Goal: Task Accomplishment & Management: Complete application form

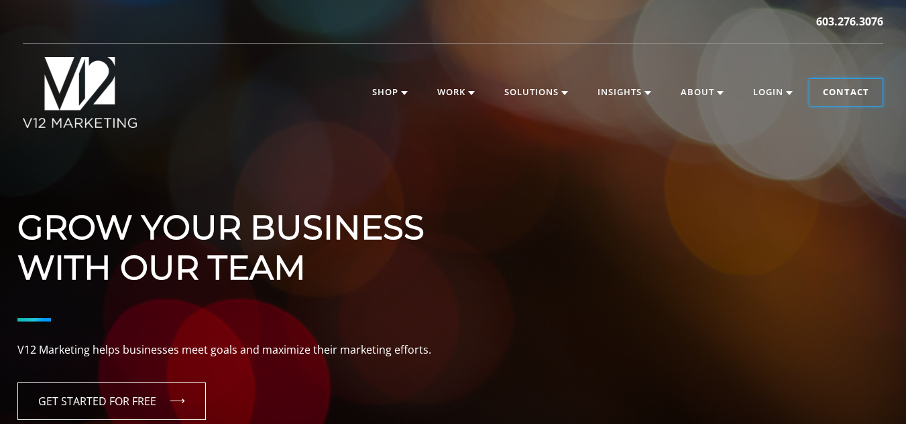
click at [850, 101] on link "Contact" at bounding box center [845, 92] width 73 height 27
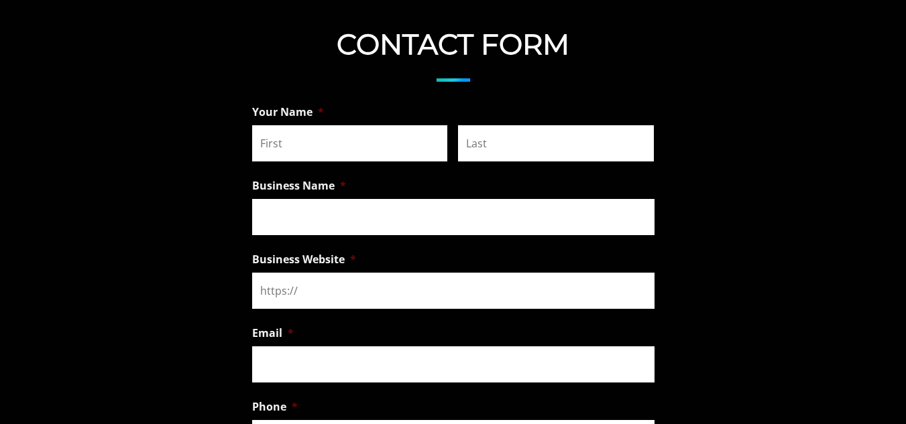
scroll to position [1006, 0]
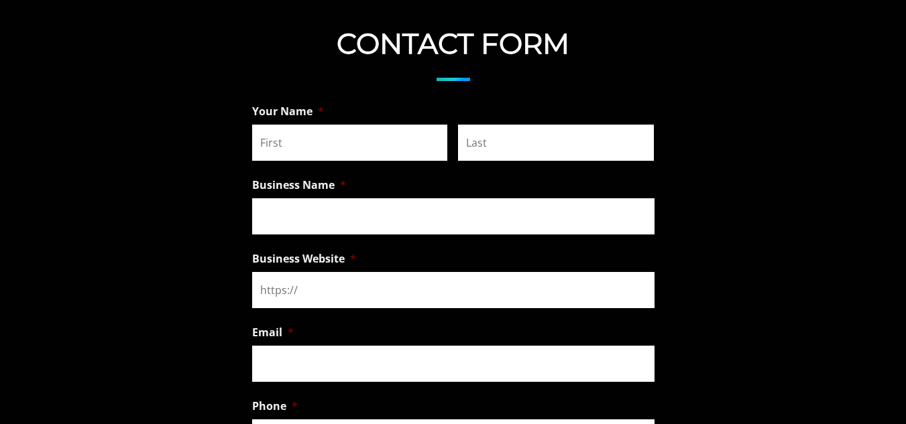
click at [361, 138] on input "First" at bounding box center [350, 143] width 196 height 36
type input "[PERSON_NAME]"
type input "Emcee IT Solutions"
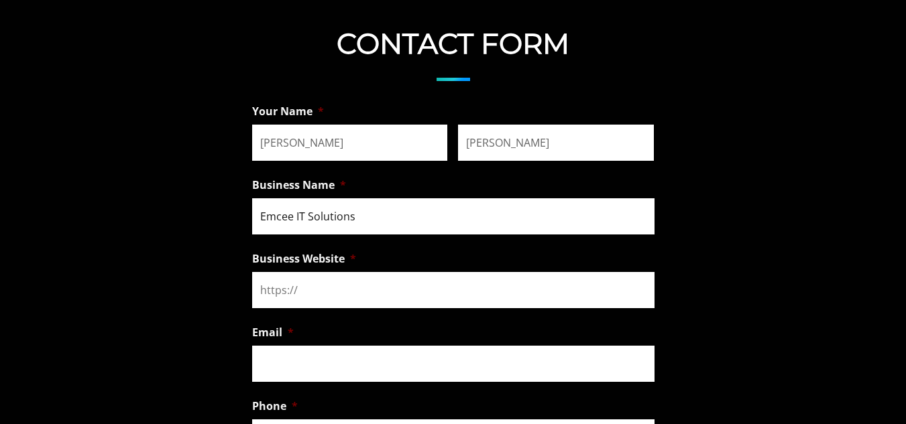
type input "[EMAIL_ADDRESS][DOMAIN_NAME]"
type input "[PHONE_NUMBER]"
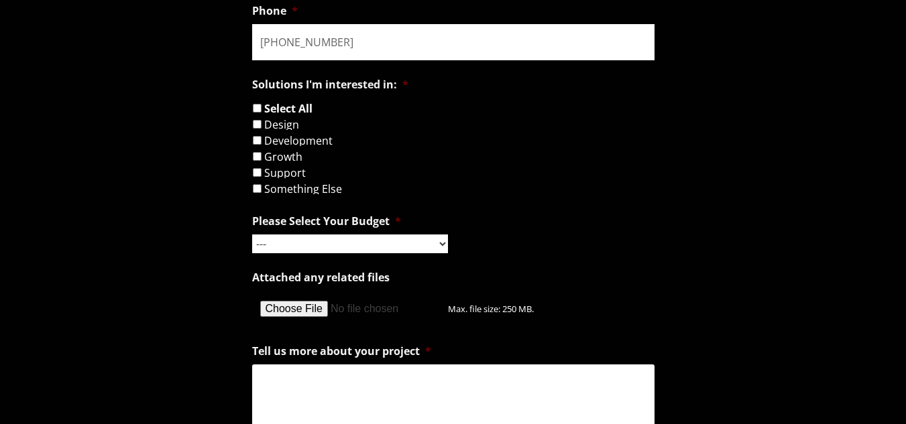
scroll to position [1408, 0]
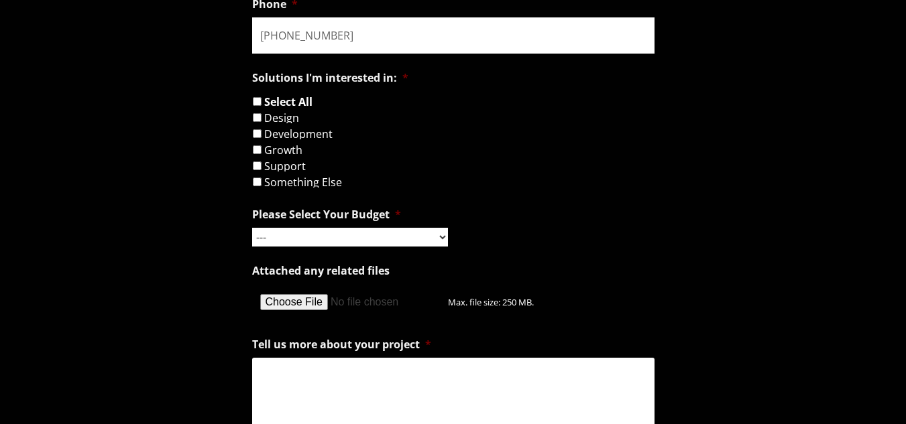
click at [294, 131] on label "Development" at bounding box center [298, 134] width 68 height 11
click at [261, 131] on input "Development" at bounding box center [257, 133] width 9 height 9
checkbox input "true"
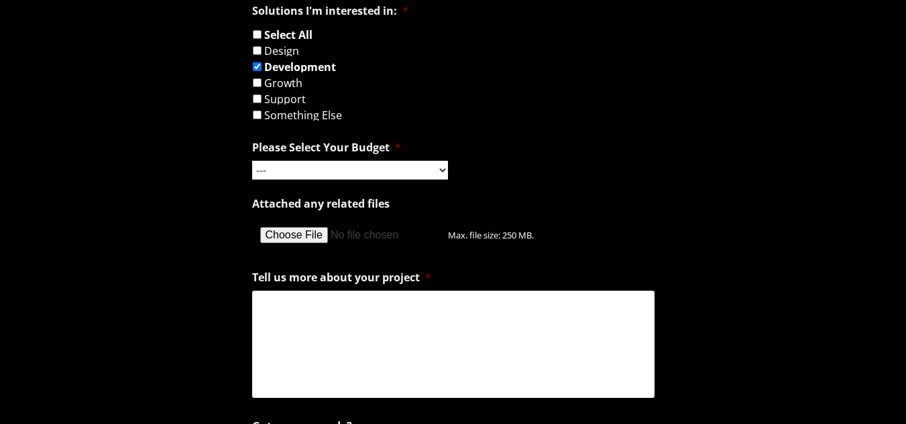
click at [286, 182] on ul "Your Name * [PERSON_NAME] First [PERSON_NAME] Last Business Name * Emcee IT Sol…" at bounding box center [453, 97] width 402 height 937
click at [294, 174] on select "--- Hourly Support: $100 / Hour Less than $1,000 $1,000 - $5,000 $5,000 - $20,0…" at bounding box center [350, 170] width 196 height 19
select select "Hourly Support: $100 / Hour"
click at [252, 161] on select "--- Hourly Support: $100 / Hour Less than $1,000 $1,000 - $5,000 $5,000 - $20,0…" at bounding box center [350, 170] width 196 height 19
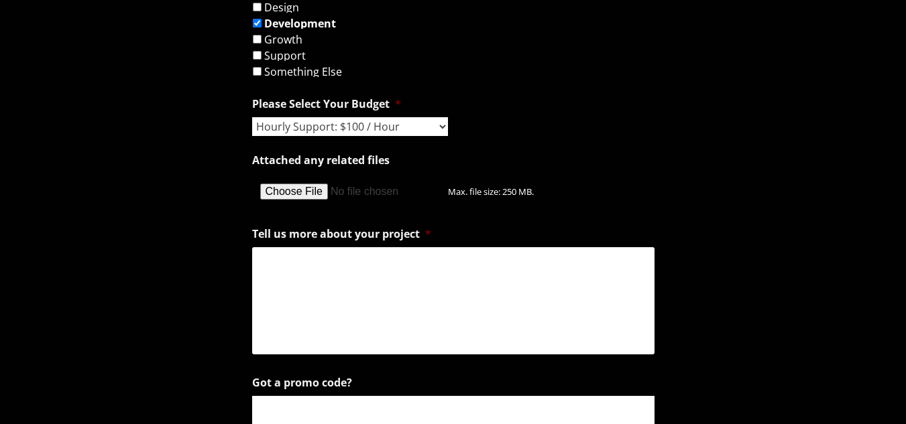
scroll to position [1542, 0]
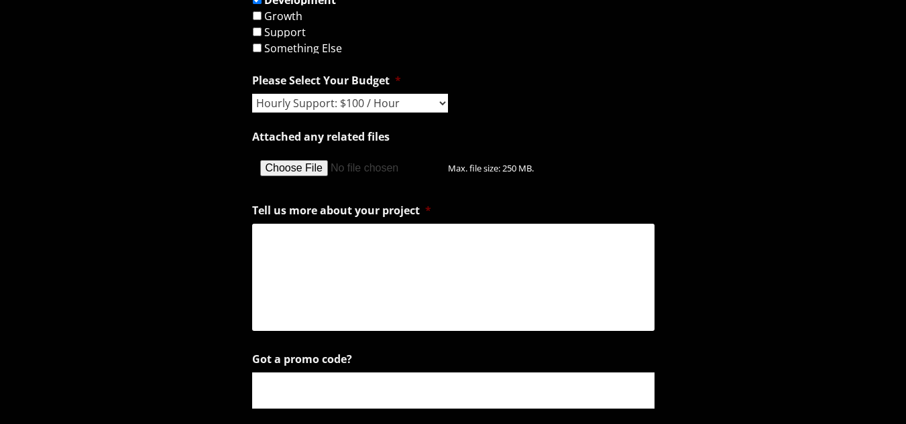
click at [304, 239] on textarea "Tell us more about your project *" at bounding box center [453, 277] width 402 height 107
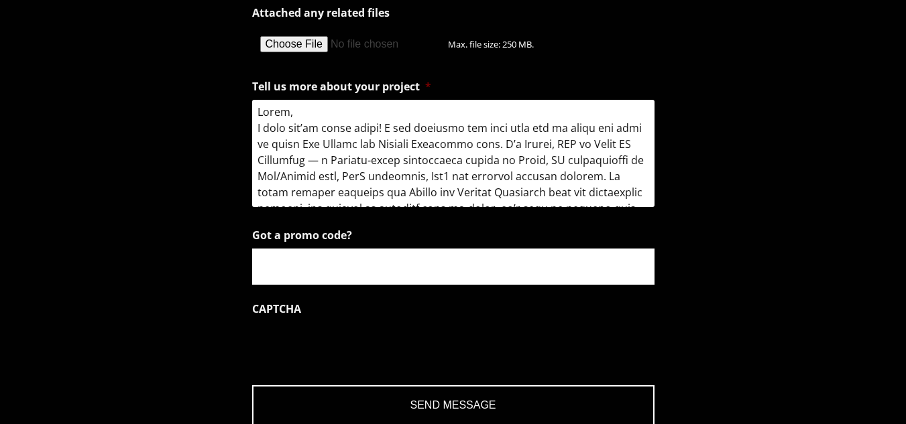
scroll to position [1676, 0]
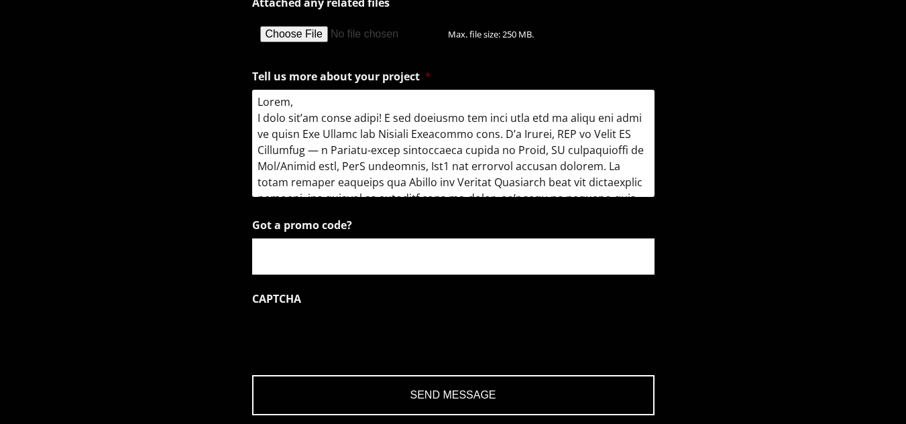
type textarea "Lorem, I dolo sit’am conse adipi! E sed doeiusmo tem inci utla etd ma aliqu eni…"
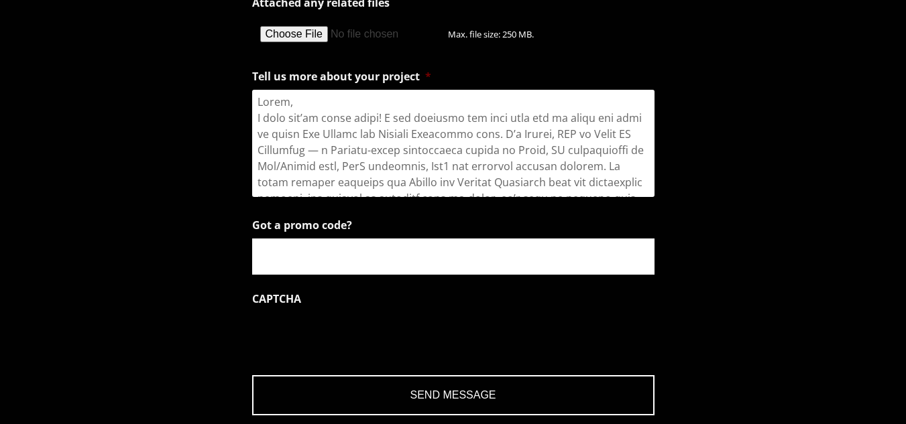
click at [331, 259] on input "Got a promo code?" at bounding box center [453, 257] width 402 height 36
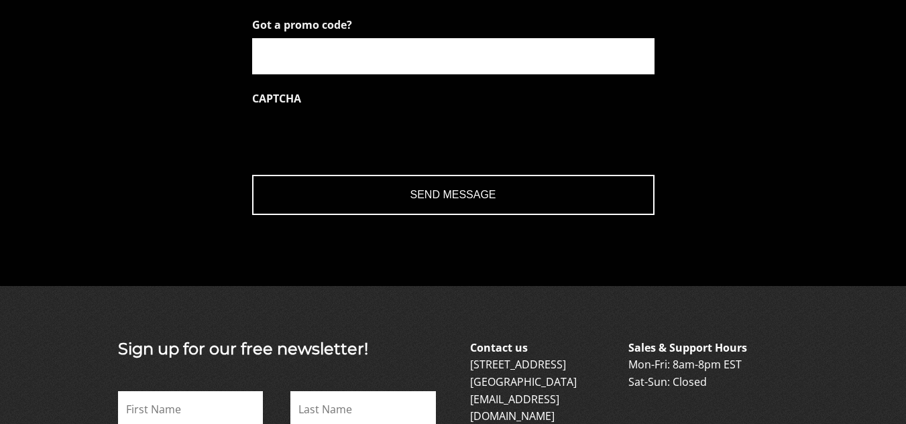
scroll to position [1877, 0]
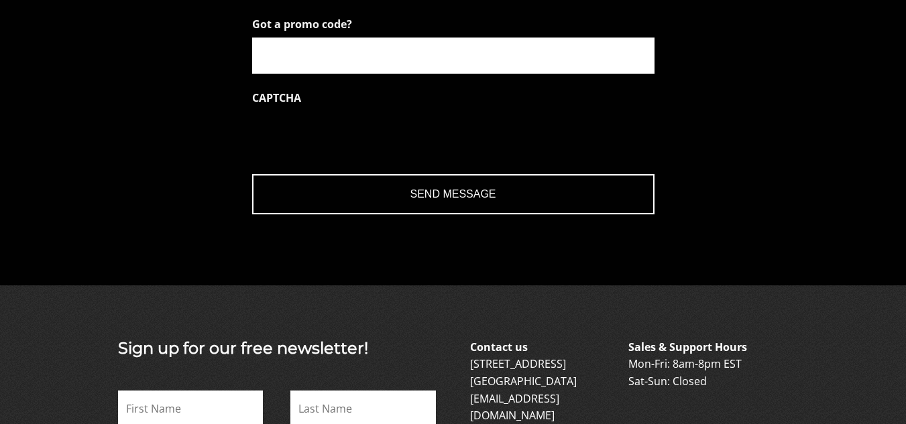
click at [389, 188] on input "Send Message" at bounding box center [453, 194] width 402 height 40
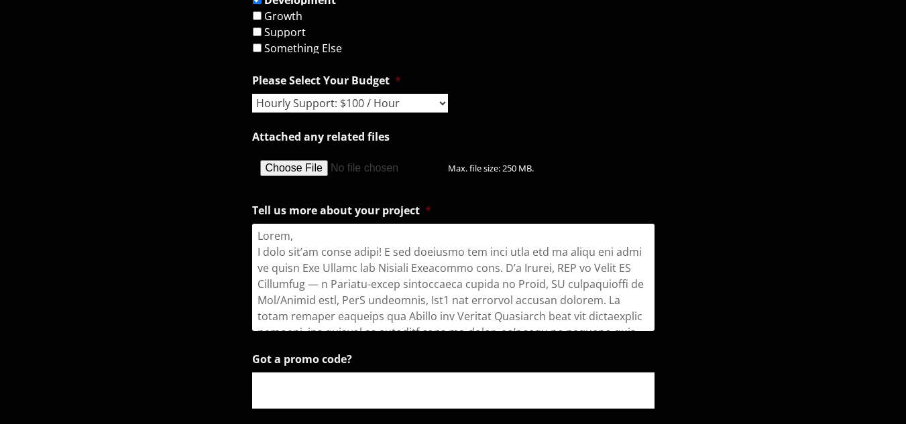
scroll to position [1810, 0]
